Goal: Check status: Check status

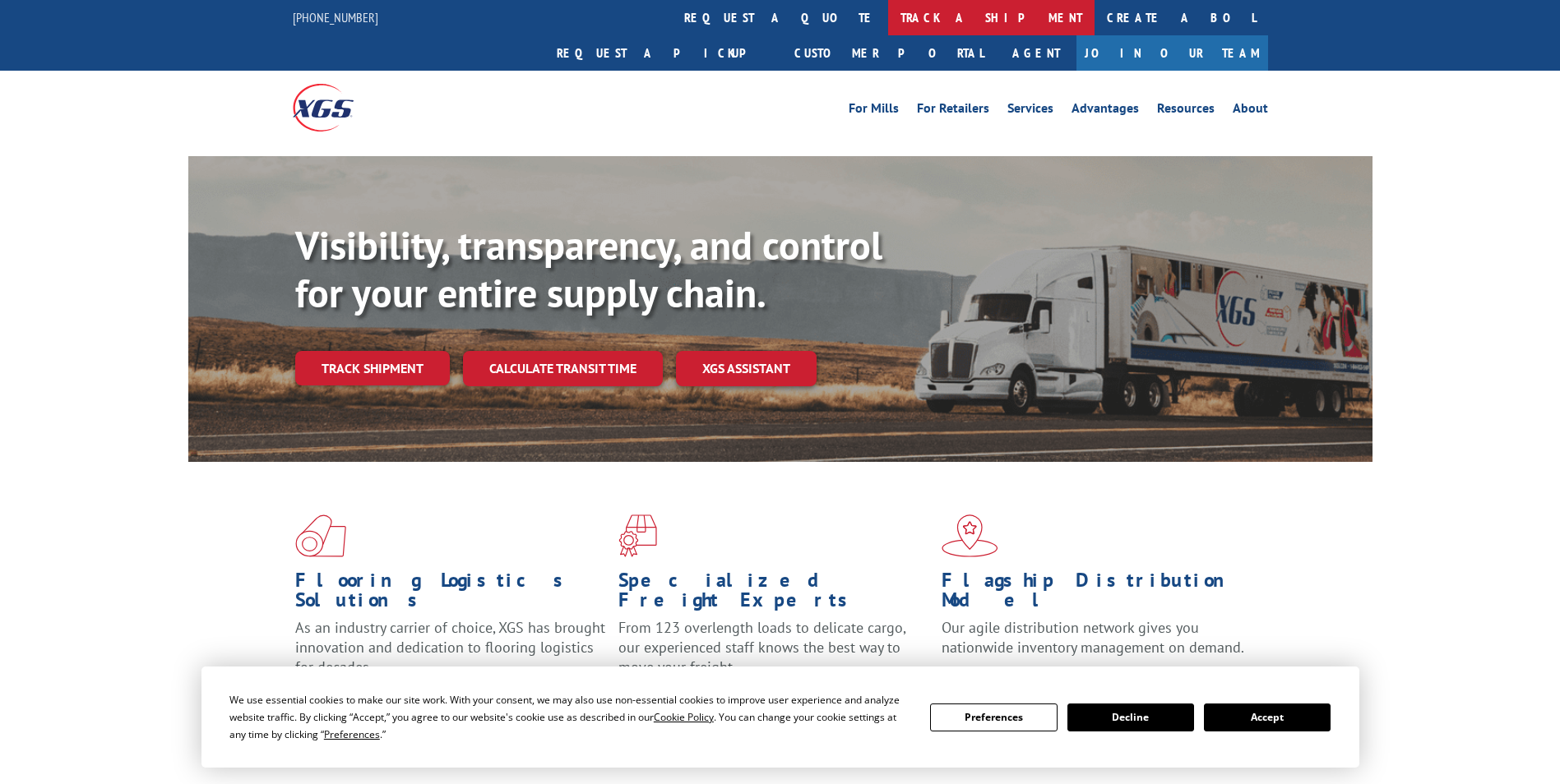
click at [888, 17] on link "track a shipment" at bounding box center [991, 17] width 206 height 36
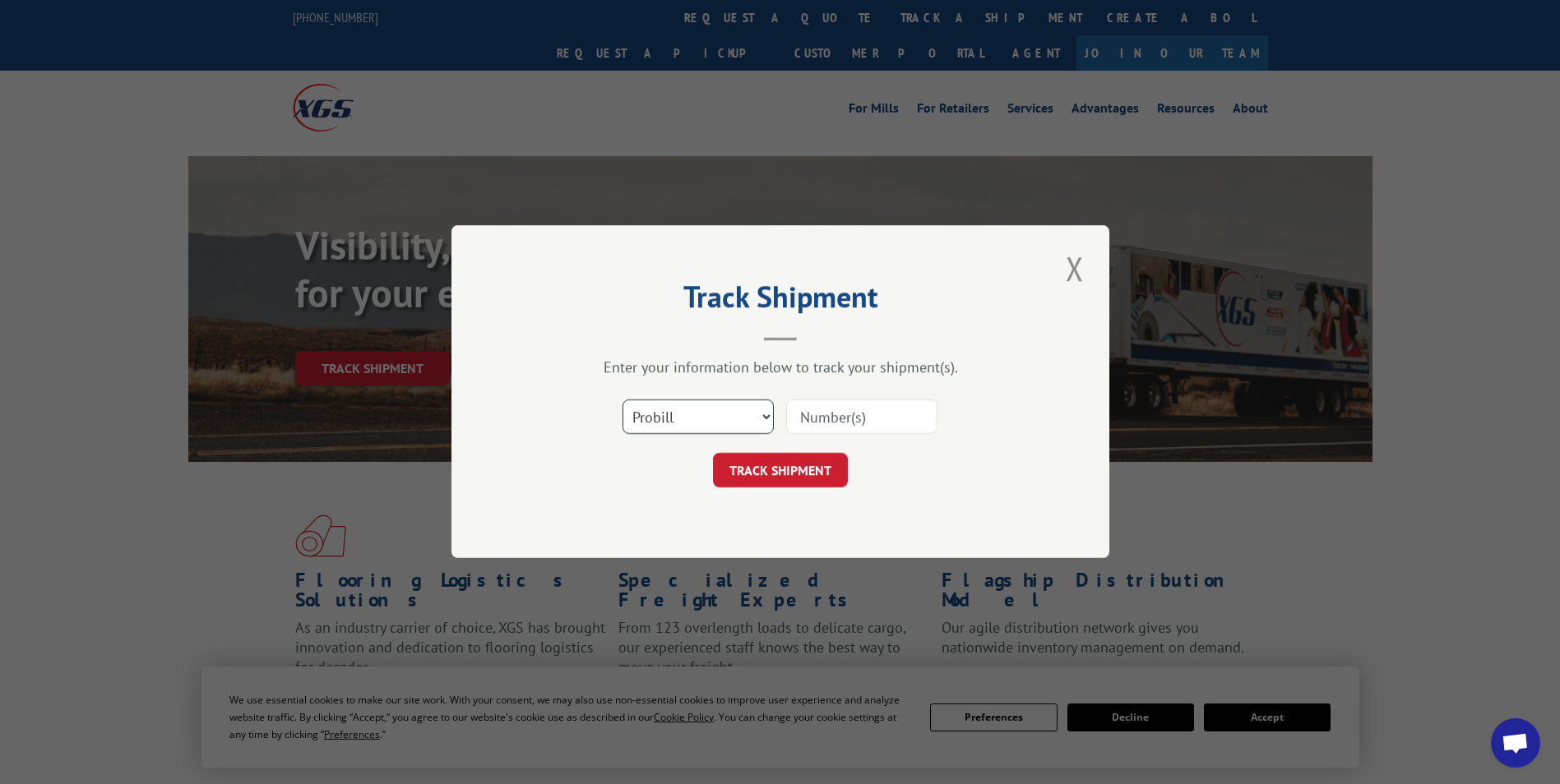
click at [697, 413] on select "Select category... Probill BOL PO" at bounding box center [698, 418] width 151 height 35
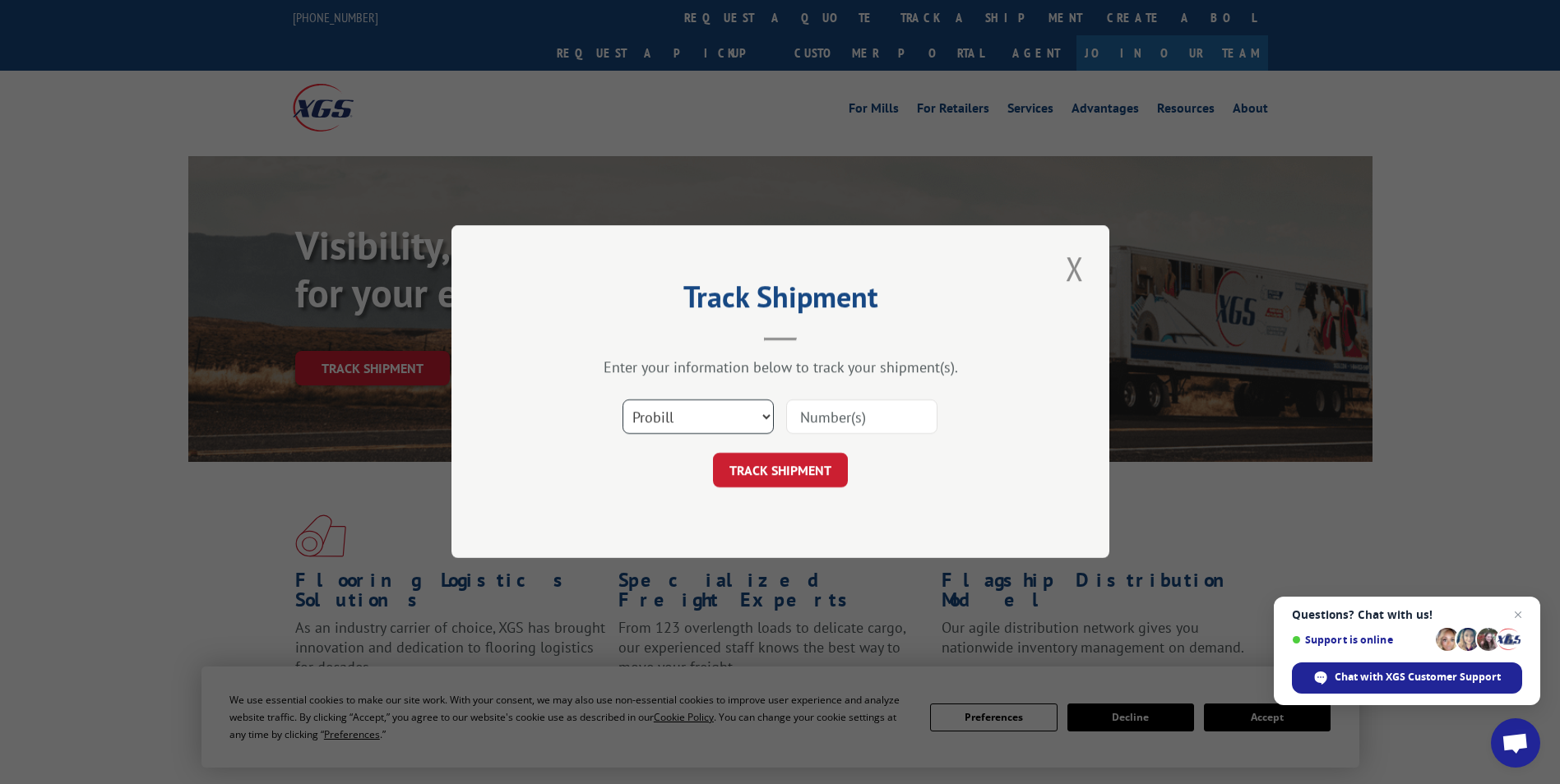
select select "bol"
click at [623, 400] on select "Select category... Probill BOL PO" at bounding box center [698, 418] width 151 height 35
click at [832, 420] on input at bounding box center [862, 418] width 151 height 35
paste input "5954038"
type input "5954038"
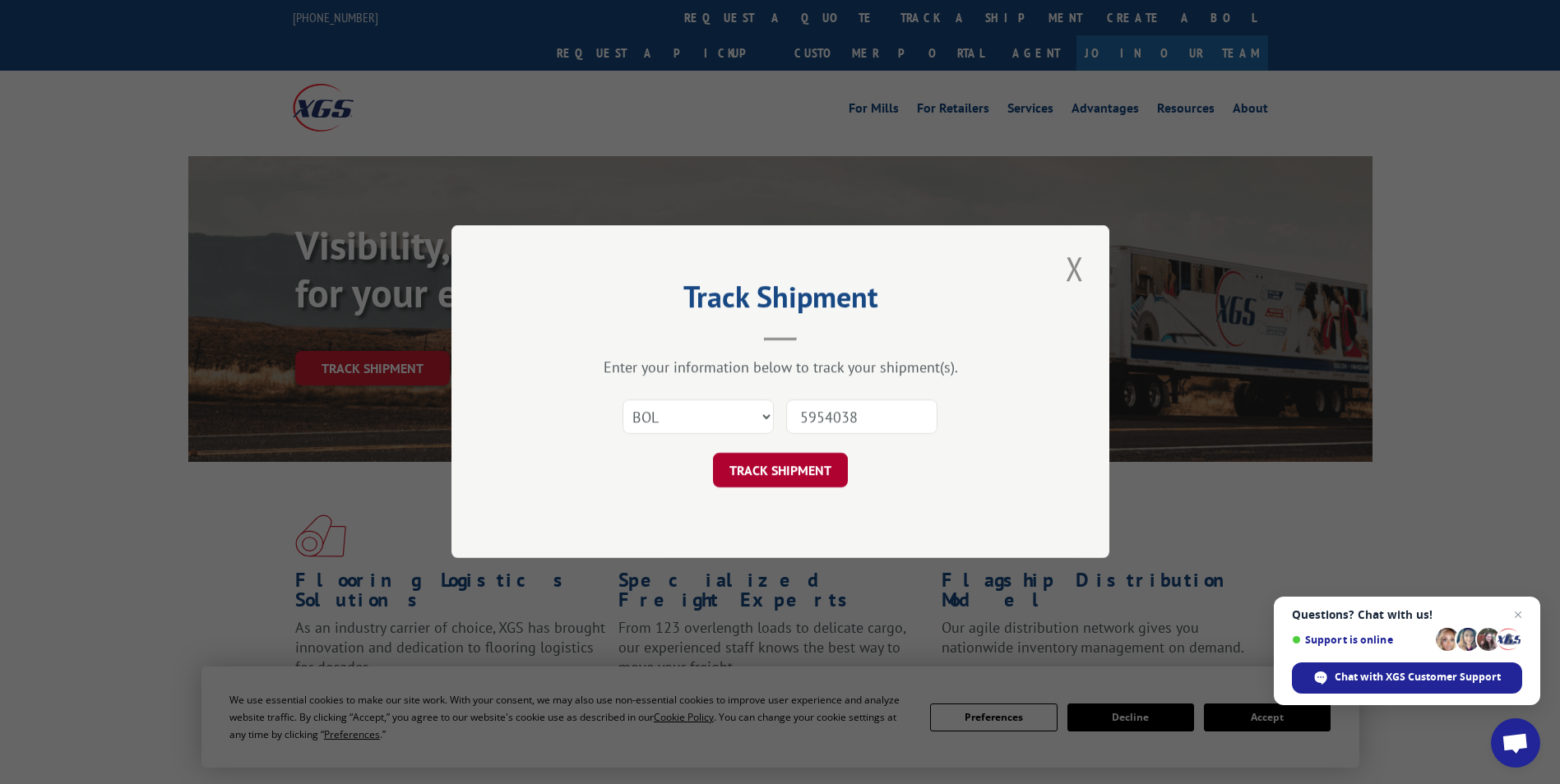
click at [801, 459] on button "TRACK SHIPMENT" at bounding box center [780, 471] width 135 height 35
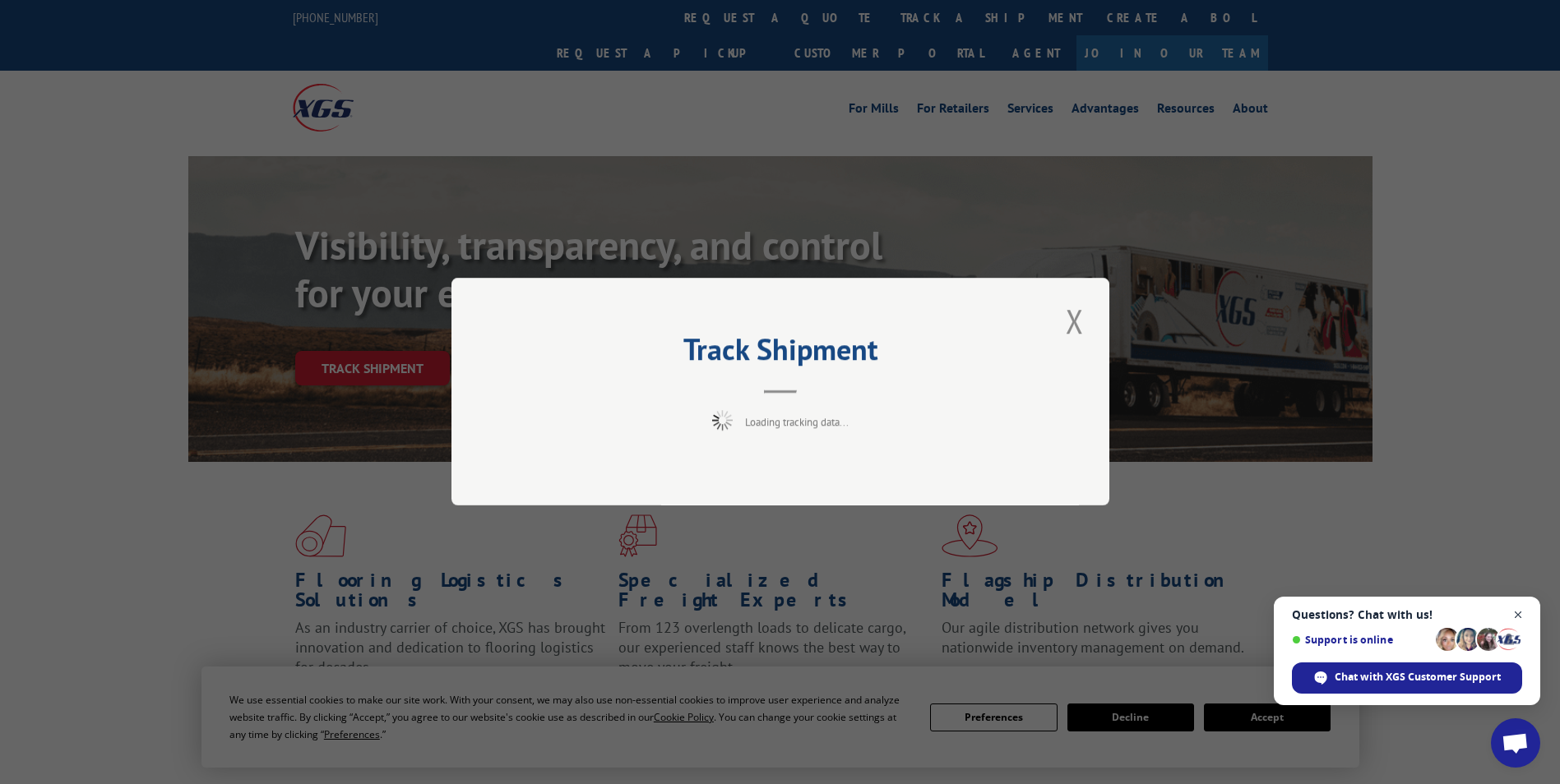
click at [1525, 615] on span "Open chat" at bounding box center [1518, 615] width 21 height 21
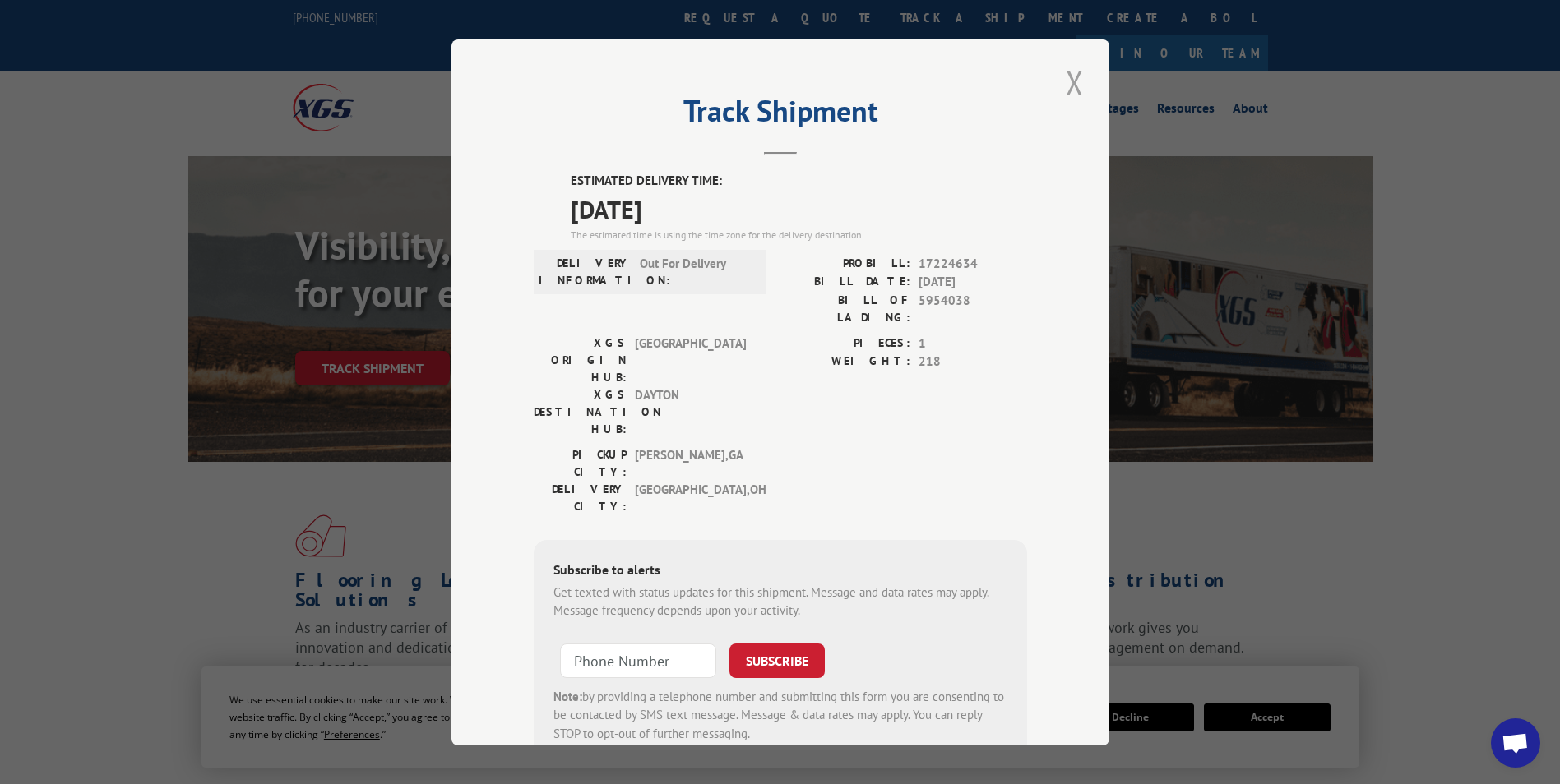
click at [1064, 88] on button "Close modal" at bounding box center [1074, 83] width 28 height 46
